Goal: Find contact information: Find contact information

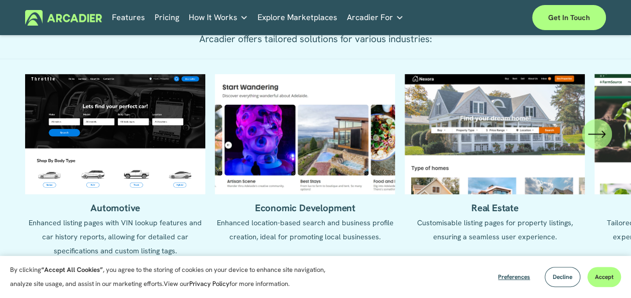
scroll to position [904, 0]
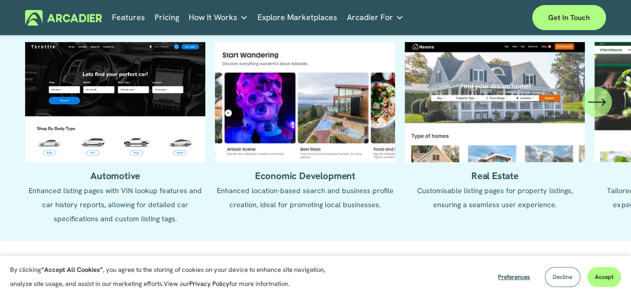
click at [551, 281] on button "Decline" at bounding box center [563, 277] width 36 height 20
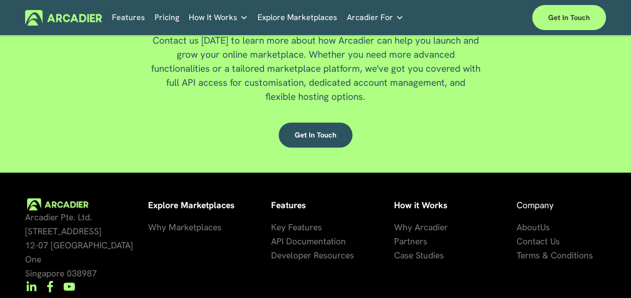
scroll to position [2375, 0]
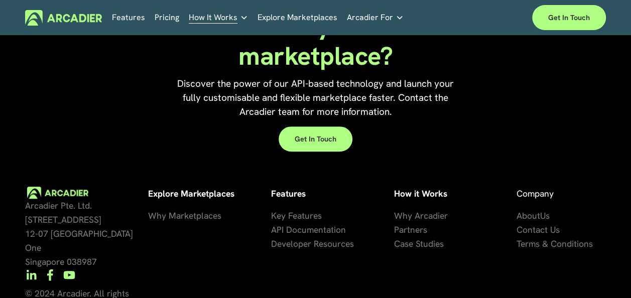
scroll to position [2177, 0]
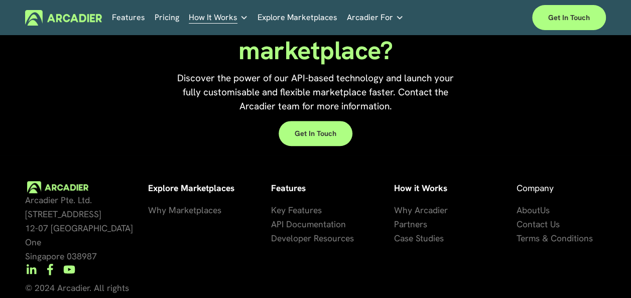
drag, startPoint x: 532, startPoint y: 176, endPoint x: 512, endPoint y: 246, distance: 73.1
click at [511, 247] on div "Arcadier Pte. Ltd. 7 Temasek Boulevard 12-07 Suntec Tower One Singapore 038987 …" at bounding box center [315, 260] width 631 height 158
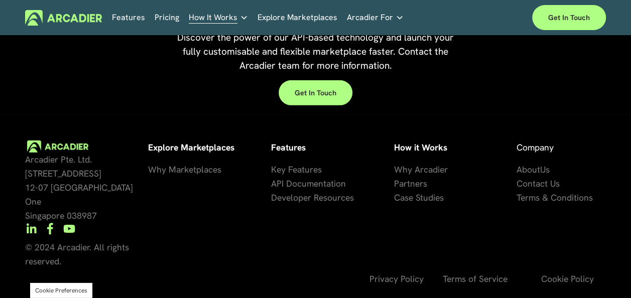
scroll to position [1451, 0]
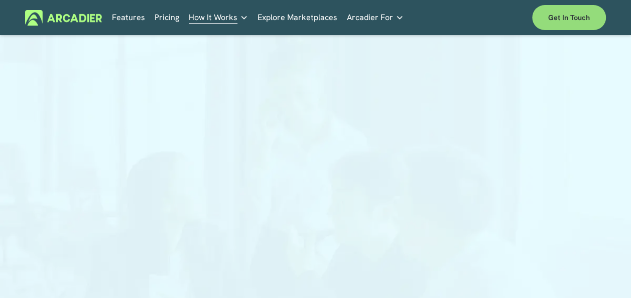
click at [562, 24] on link "Get in touch" at bounding box center [569, 17] width 74 height 25
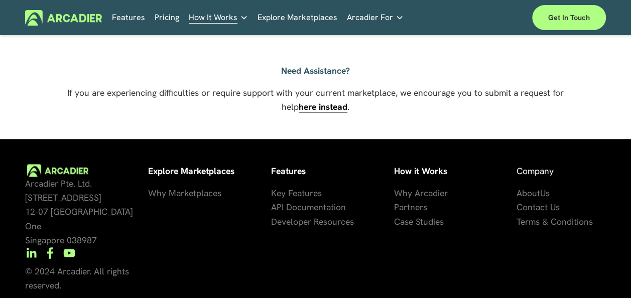
scroll to position [754, 0]
